Goal: Information Seeking & Learning: Learn about a topic

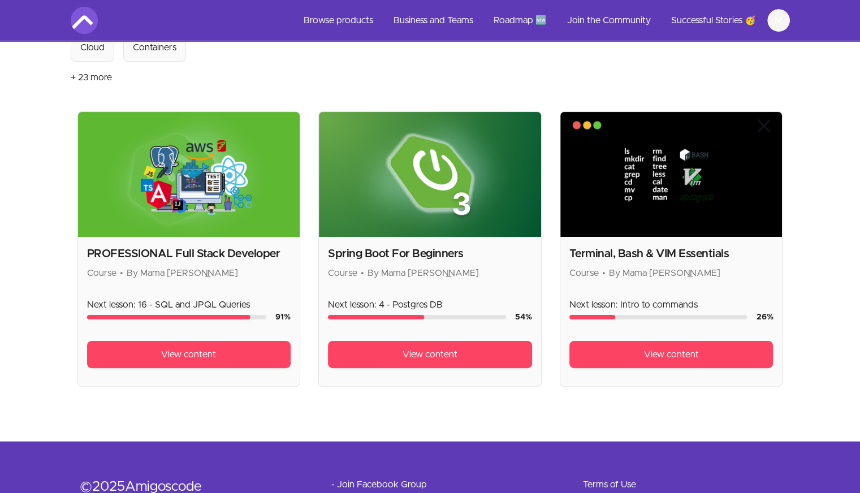
scroll to position [178, 0]
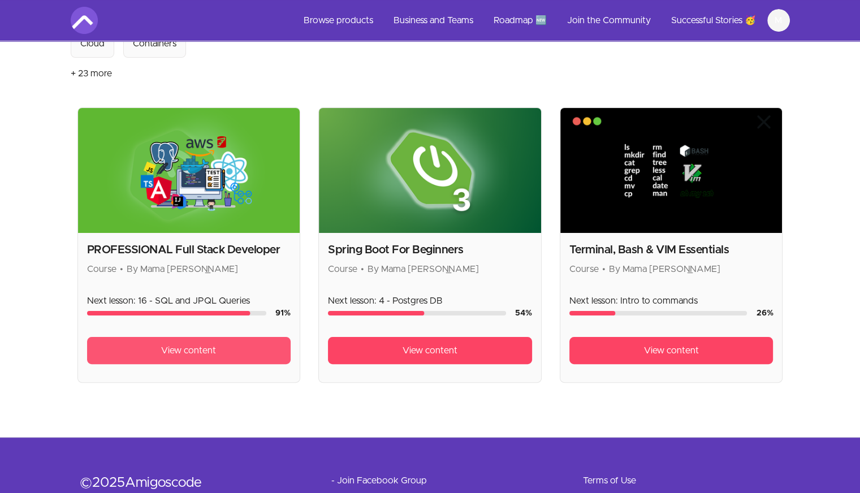
click at [212, 347] on span "View content" at bounding box center [188, 351] width 55 height 14
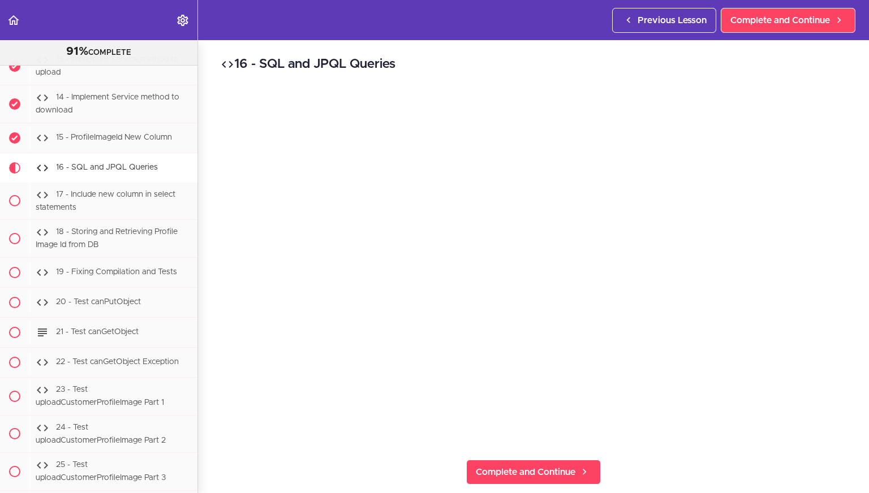
scroll to position [26551, 0]
click at [167, 150] on div "15 - ProfileImageId New Column" at bounding box center [113, 138] width 168 height 25
click at [135, 141] on span "15 - ProfileImageId New Column" at bounding box center [114, 137] width 116 height 8
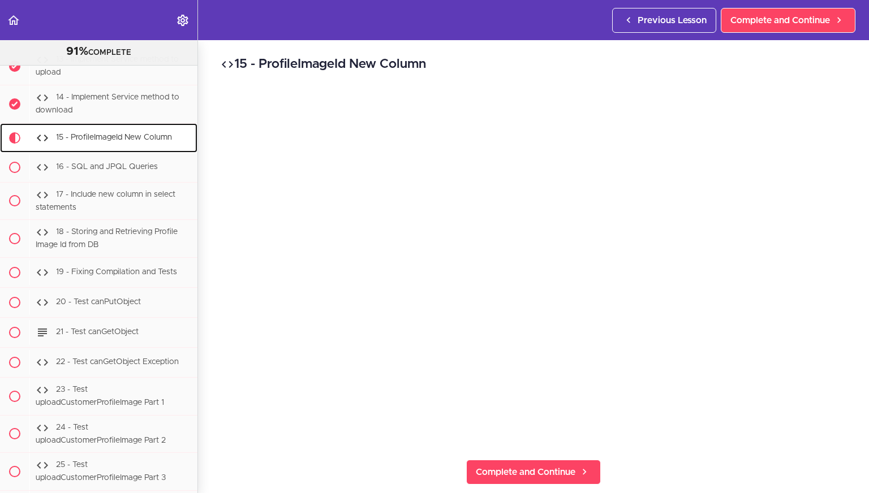
scroll to position [26655, 0]
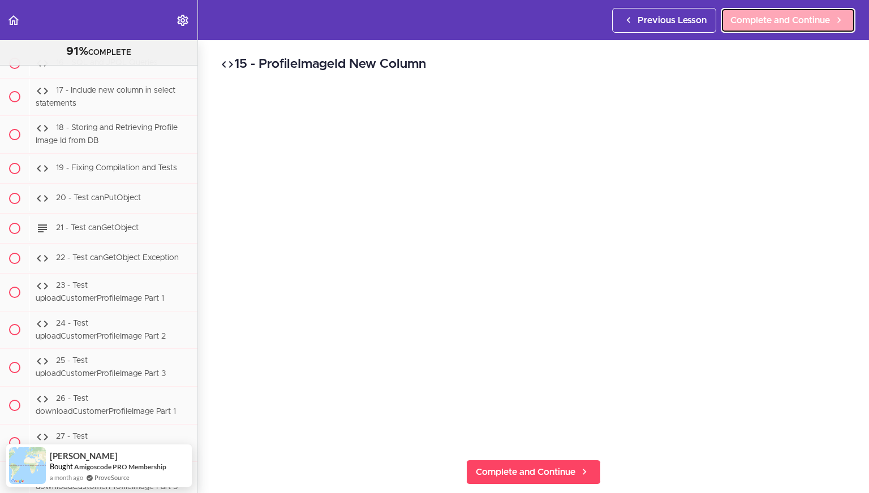
click at [815, 28] on link "Complete and Continue" at bounding box center [788, 20] width 135 height 25
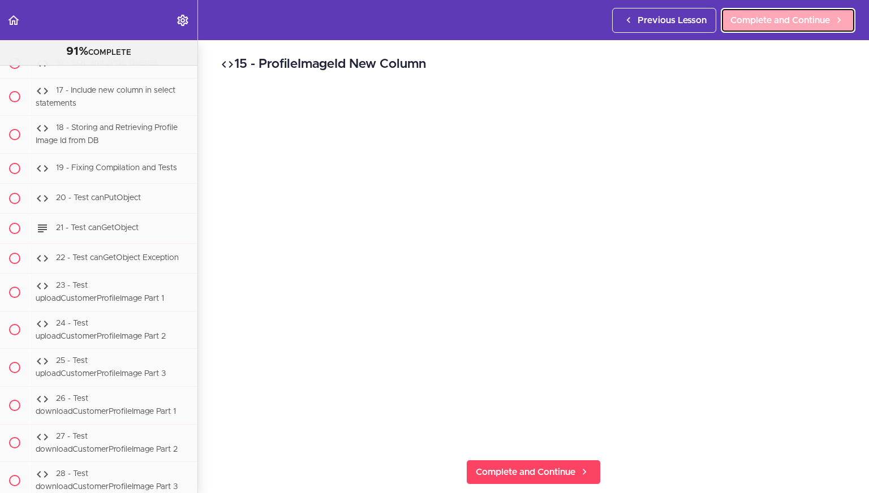
click at [747, 11] on link "Complete and Continue" at bounding box center [788, 20] width 135 height 25
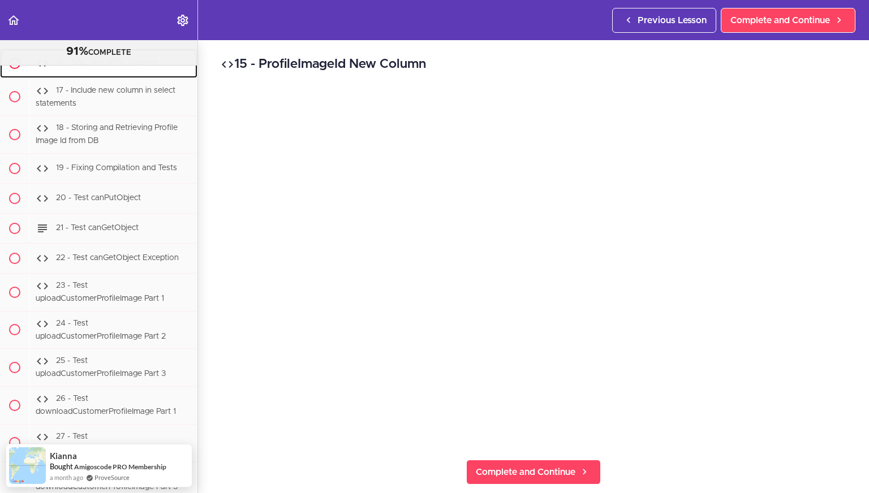
click at [113, 67] on span "16 - SQL and JPQL Queries" at bounding box center [107, 63] width 102 height 8
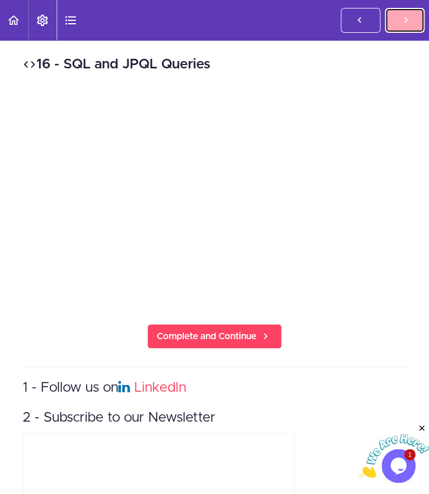
click at [409, 29] on link "Complete and Continue" at bounding box center [405, 20] width 40 height 25
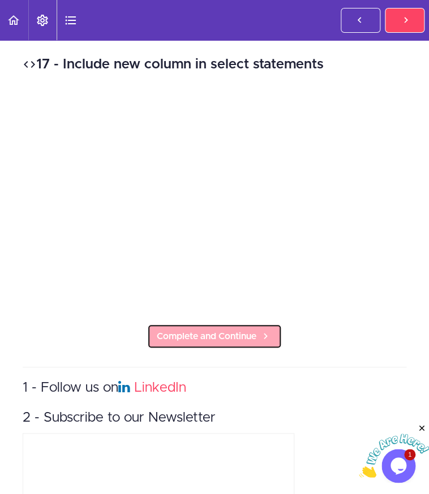
click at [229, 330] on span "Complete and Continue" at bounding box center [207, 337] width 100 height 14
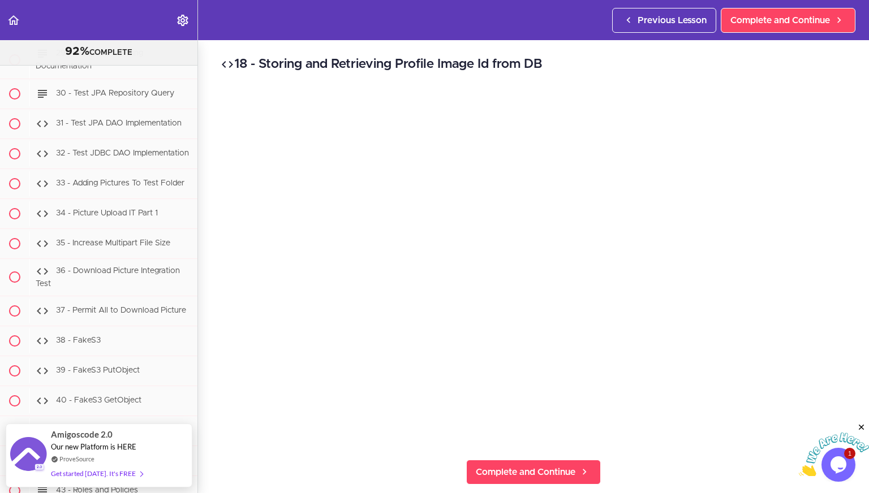
scroll to position [27109, 0]
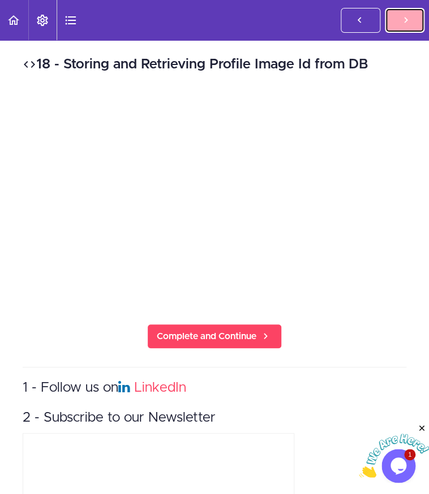
click at [398, 23] on link "Complete and Continue" at bounding box center [405, 20] width 40 height 25
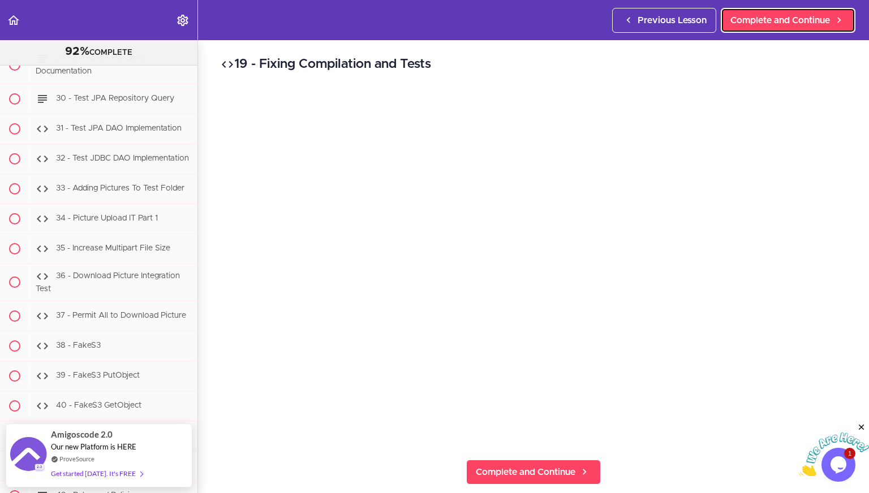
scroll to position [26791, 0]
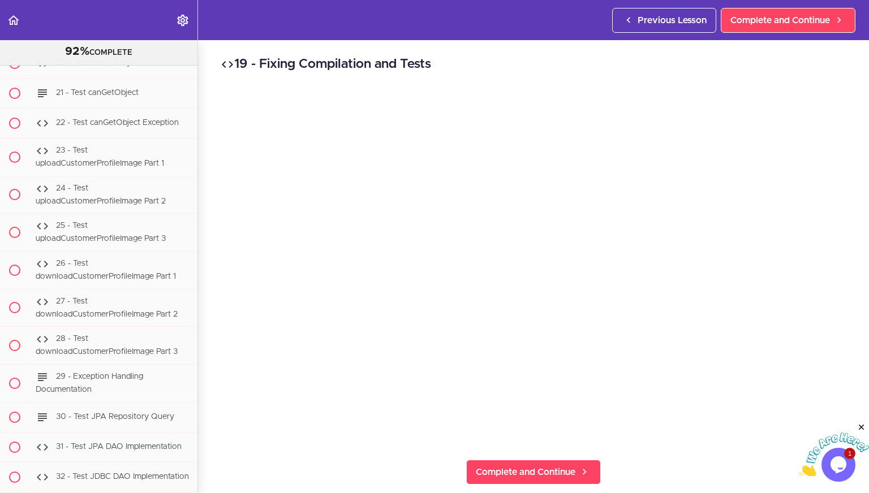
click at [843, 459] on img at bounding box center [834, 455] width 70 height 45
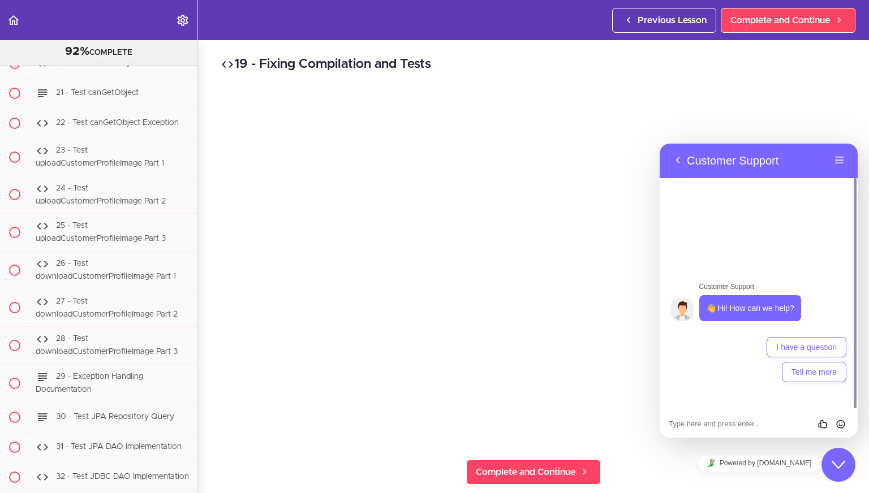
drag, startPoint x: 866, startPoint y: 484, endPoint x: 843, endPoint y: 459, distance: 34.1
click at [843, 459] on icon "Close Chat This icon closes the chat window." at bounding box center [838, 465] width 14 height 14
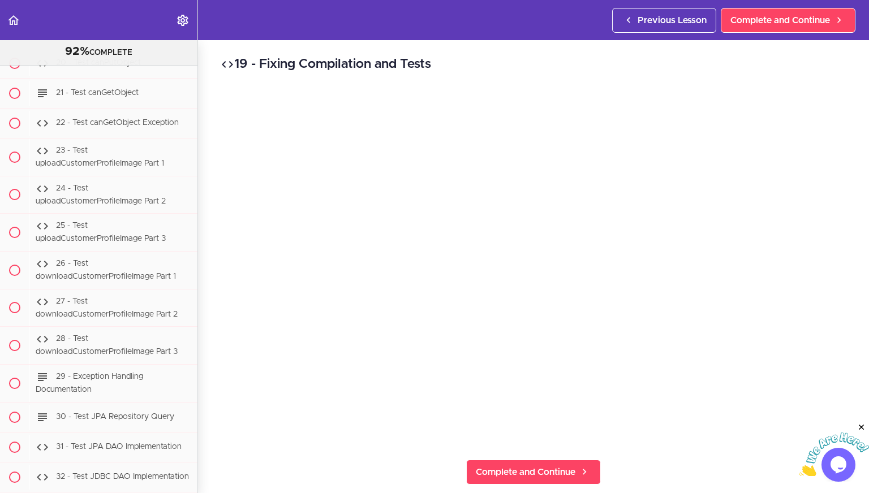
click at [843, 459] on img at bounding box center [834, 455] width 70 height 45
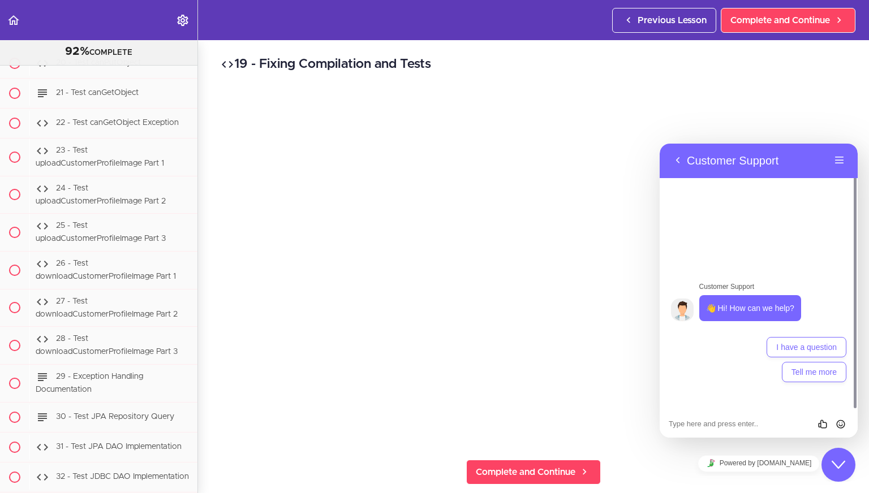
click at [832, 467] on icon "Close Chat This icon closes the chat window." at bounding box center [838, 465] width 14 height 14
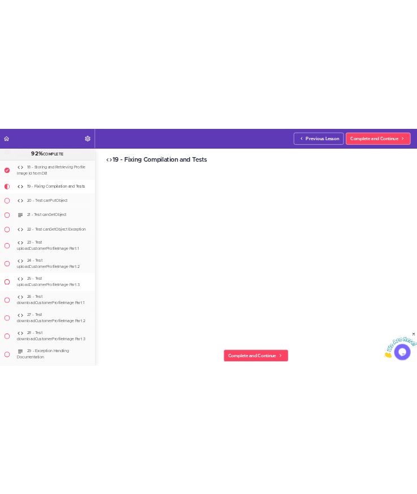
scroll to position [26704, 0]
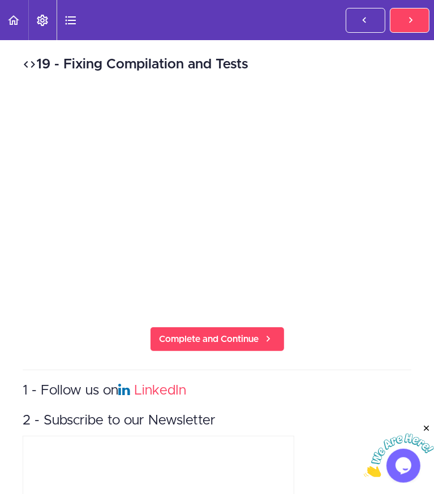
click at [297, 40] on header "Autoplay Autocomplete Previous Lesson Complete and Continue" at bounding box center [217, 20] width 434 height 40
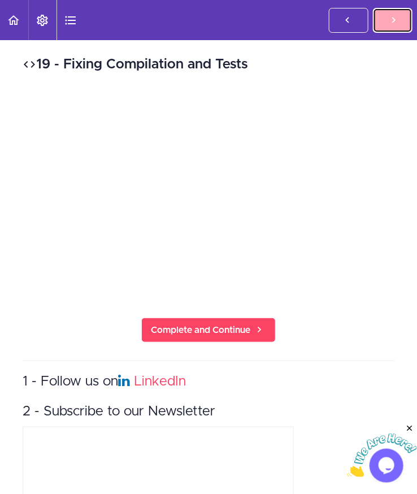
click at [386, 25] on link "Complete and Continue" at bounding box center [393, 20] width 40 height 25
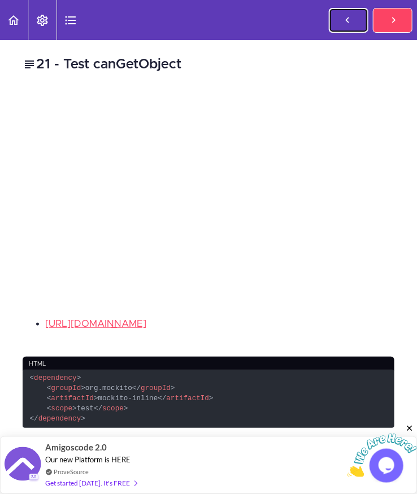
click at [337, 20] on link "Previous Lesson" at bounding box center [349, 20] width 40 height 25
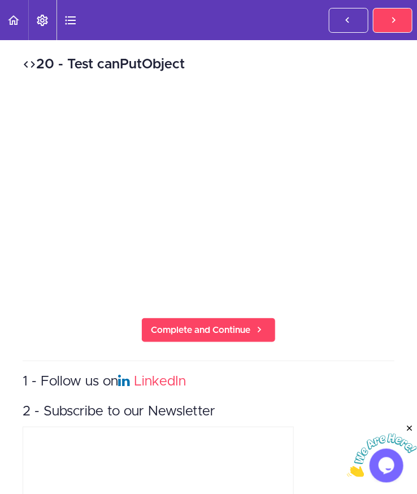
click at [246, 45] on div "20 - Test canPutObject Complete and Continue 1 - Follow us on LinkedIn 2 - Subs…" at bounding box center [208, 336] width 417 height 592
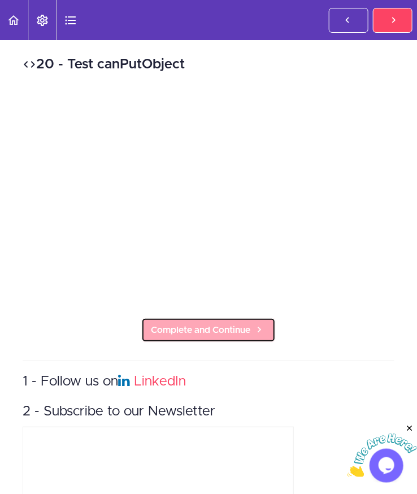
click at [209, 330] on span "Complete and Continue" at bounding box center [201, 331] width 100 height 14
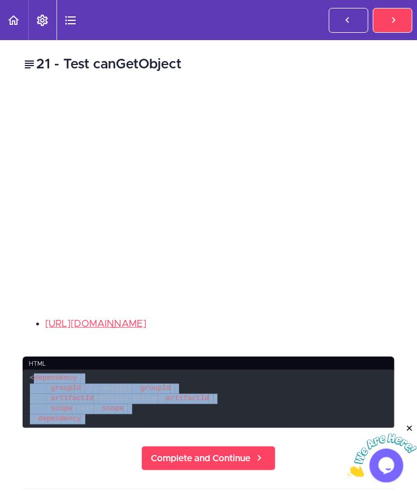
drag, startPoint x: 91, startPoint y: 425, endPoint x: 32, endPoint y: 390, distance: 68.8
click at [32, 390] on code "< dependency > < groupId > org.mockito </ groupId > < artifactId > mockito-inli…" at bounding box center [209, 399] width 372 height 58
copy code "< dependency > < groupId > org.mockito </ groupId > < artifactId > mockito-inli…"
click at [387, 21] on link "Complete and Continue" at bounding box center [393, 20] width 40 height 25
